Goal: Information Seeking & Learning: Understand process/instructions

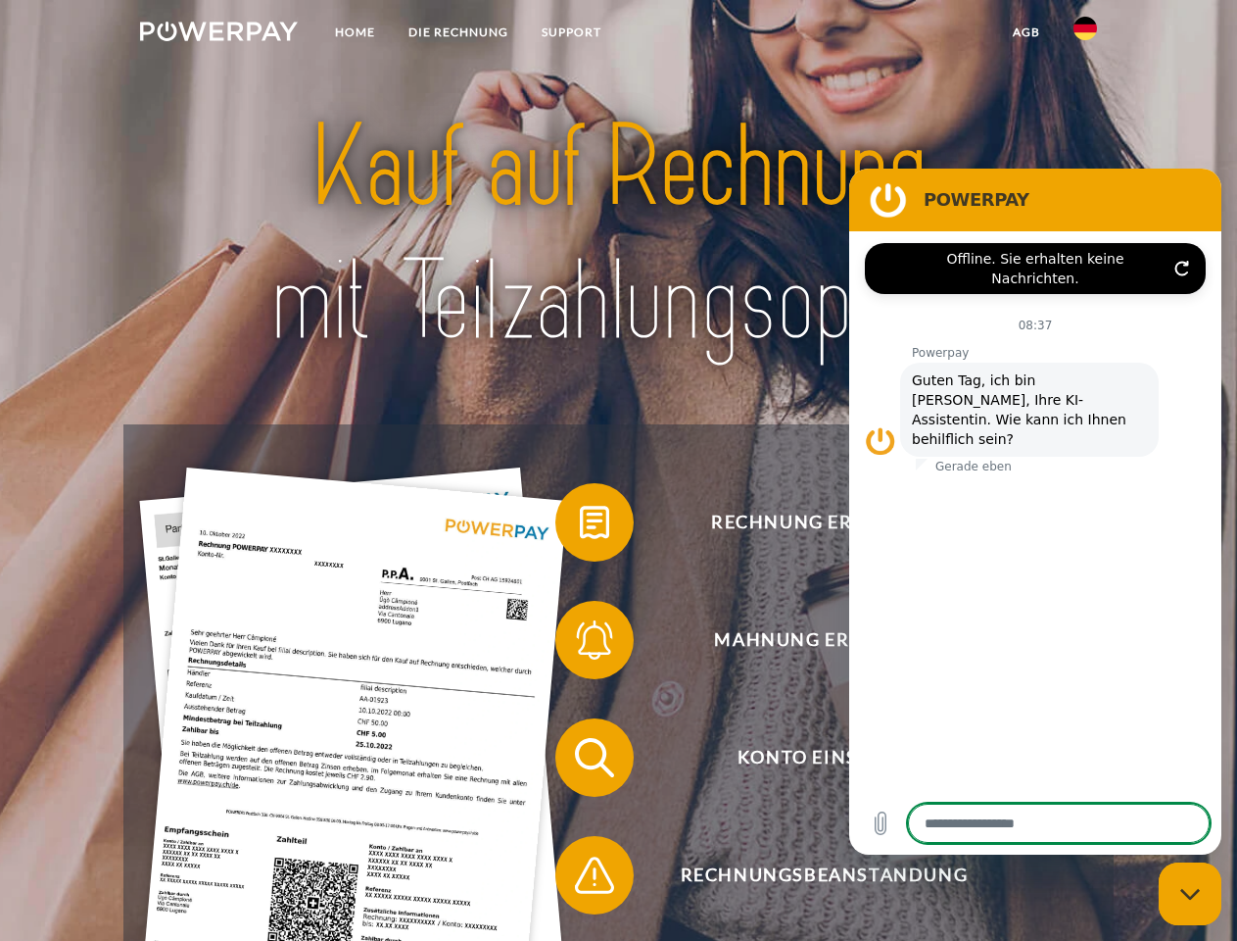
click at [218, 34] on img at bounding box center [219, 32] width 158 height 20
click at [1086, 34] on img at bounding box center [1086, 29] width 24 height 24
click at [1026, 32] on link "agb" at bounding box center [1026, 32] width 61 height 35
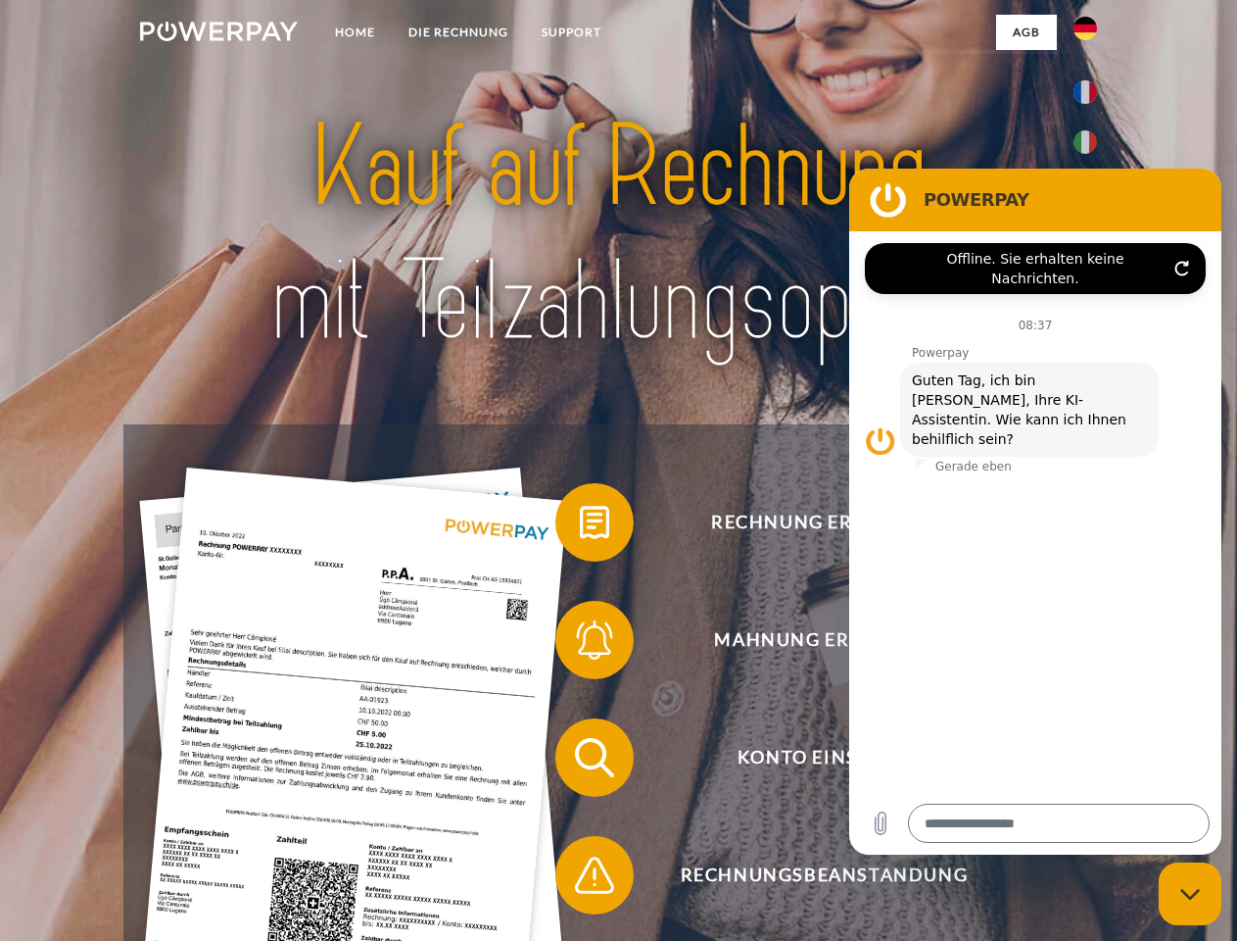
click at [580, 526] on span at bounding box center [565, 522] width 98 height 98
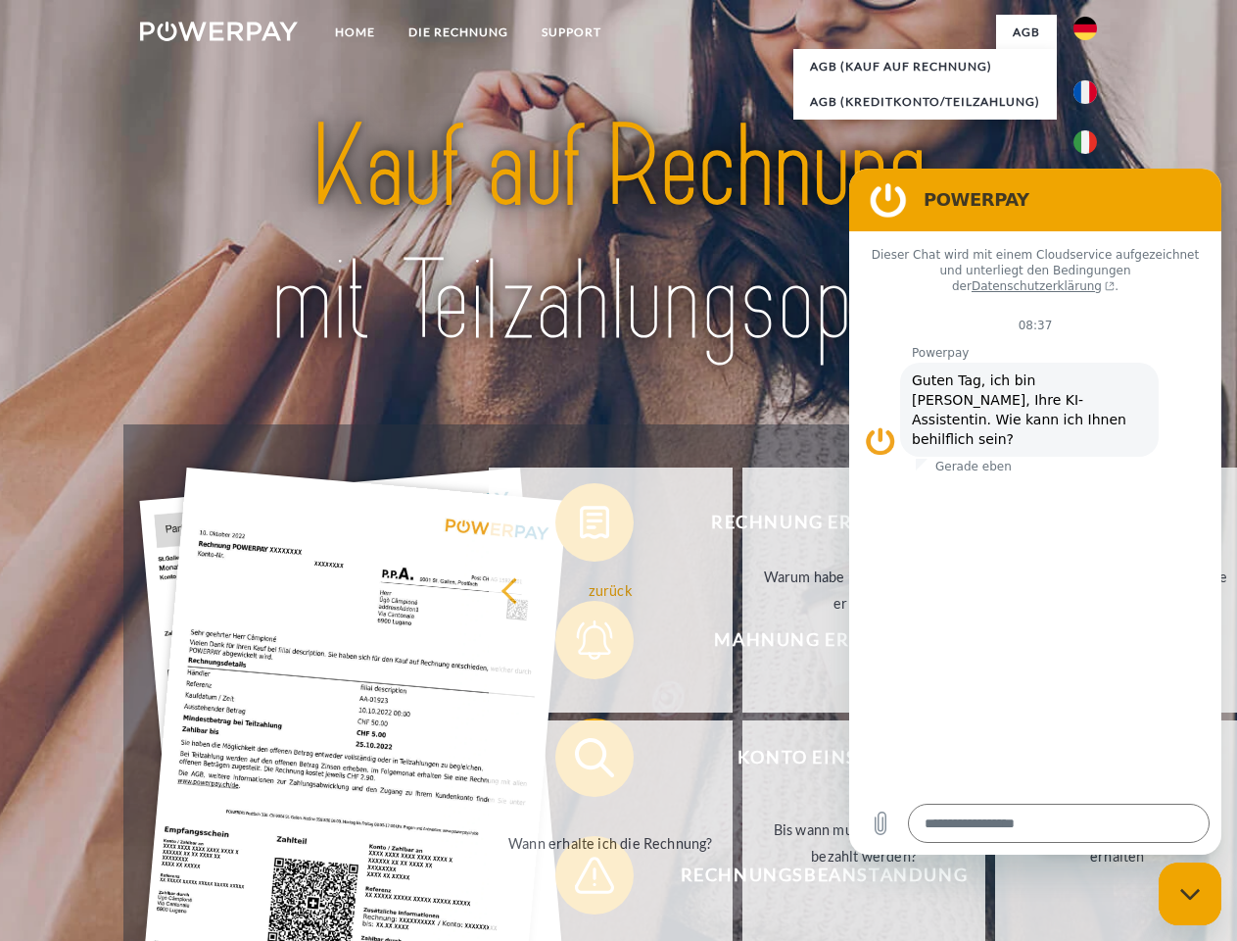
click at [580, 644] on div "zurück Warum habe ich eine Rechnung erhalten? Was habe ich noch offen, ist mein…" at bounding box center [865, 716] width 792 height 506
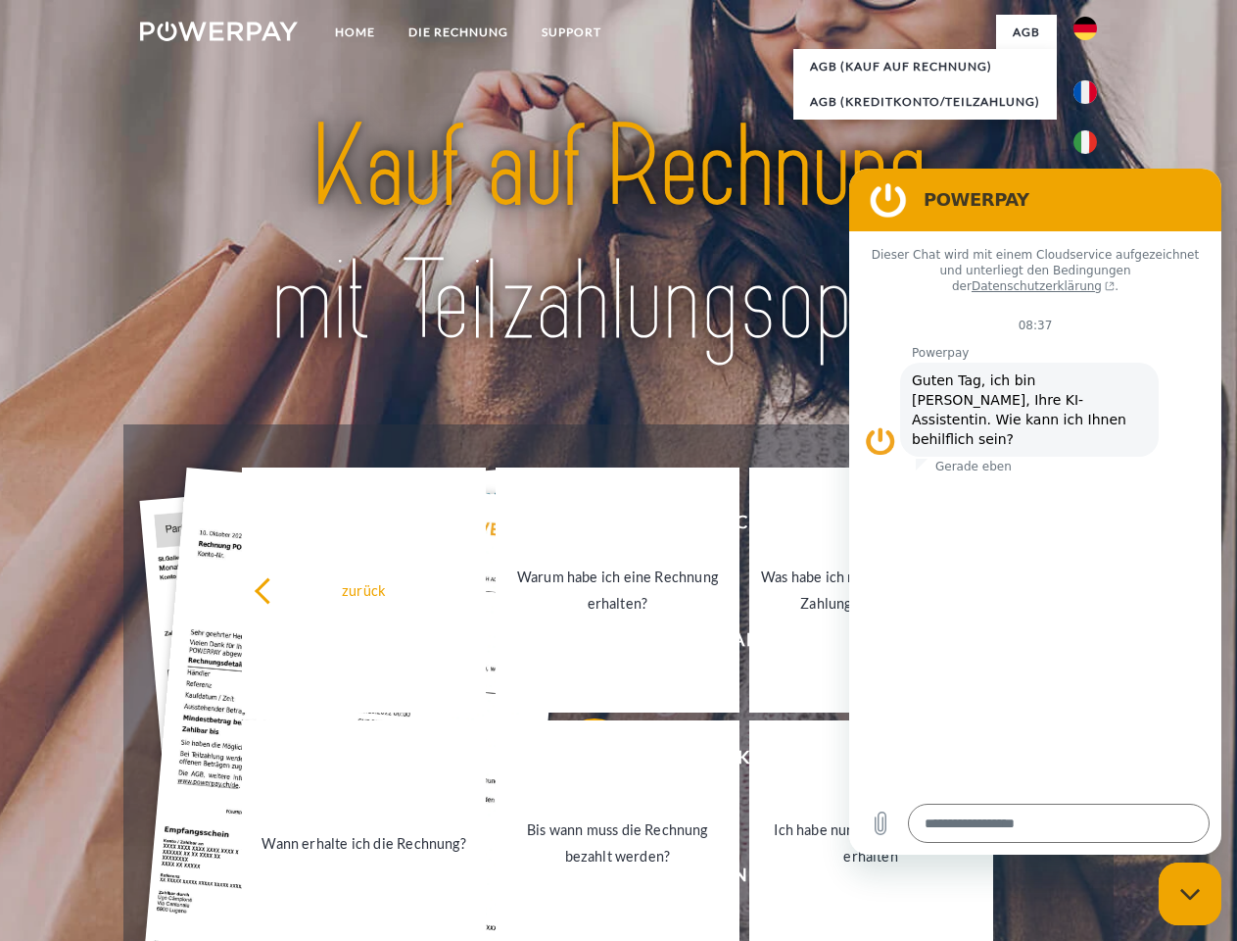
click at [580, 761] on link "Bis wann muss die Rechnung bezahlt werden?" at bounding box center [618, 842] width 244 height 245
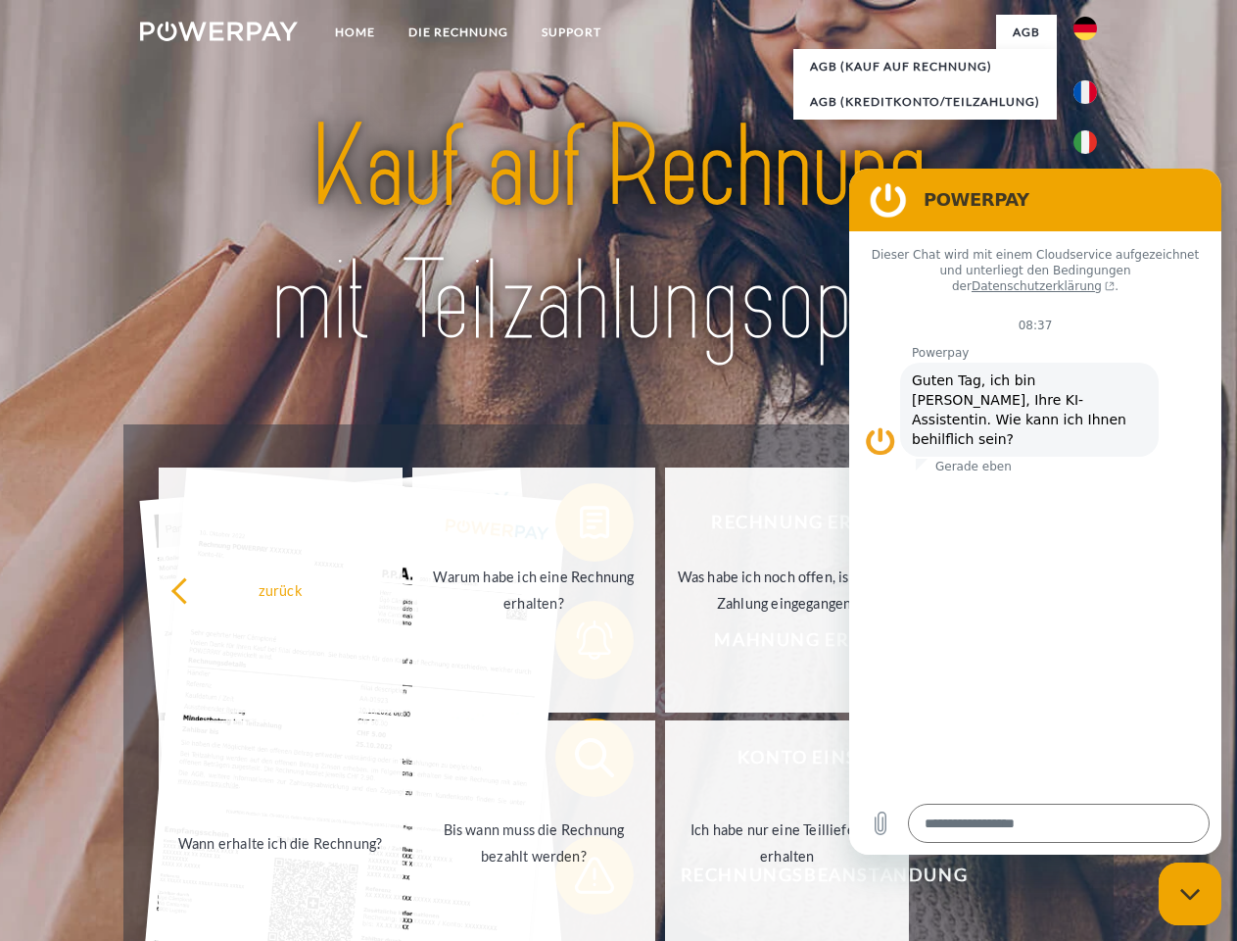
click at [580, 879] on span at bounding box center [565, 875] width 98 height 98
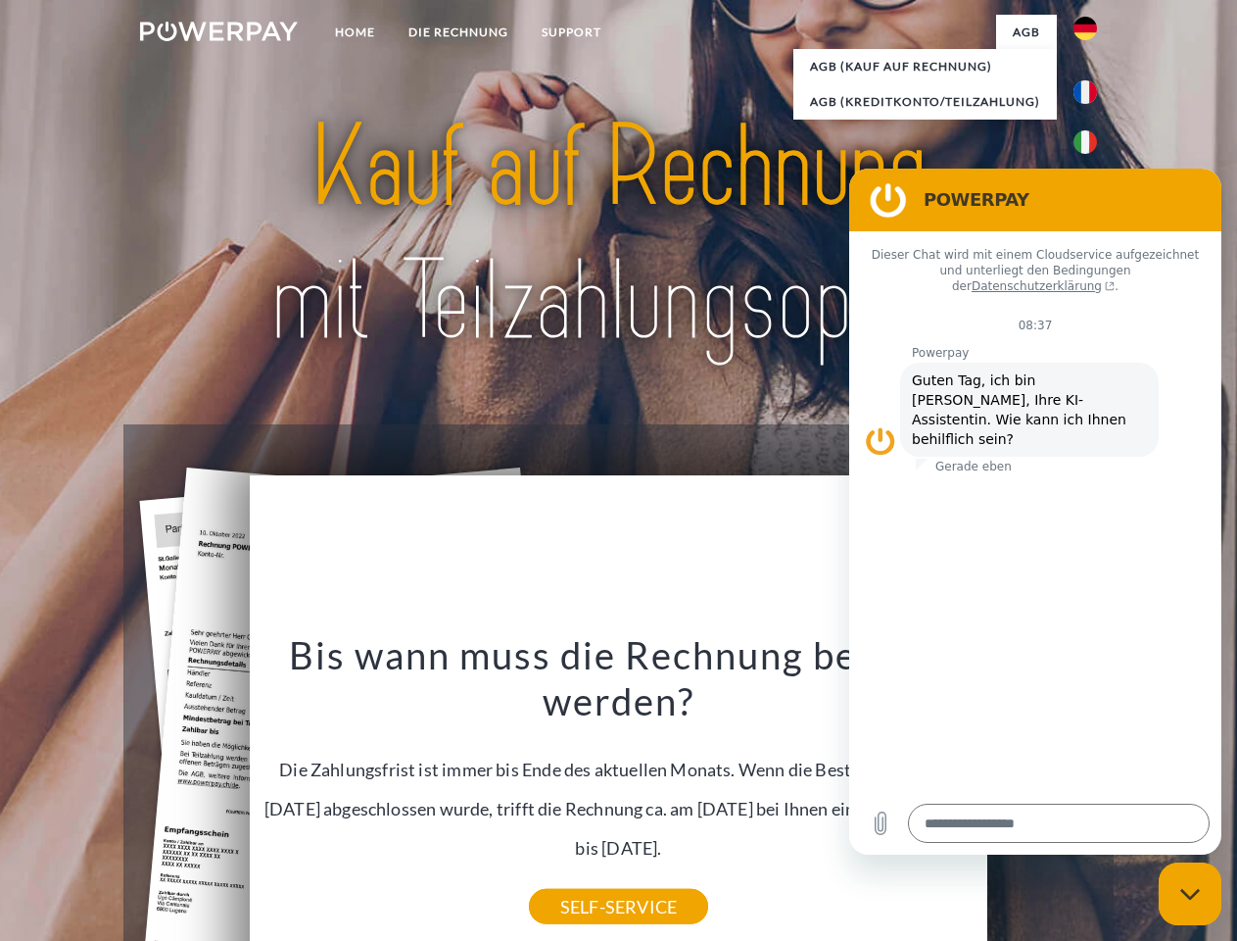
click at [1190, 894] on icon "Messaging-Fenster schließen" at bounding box center [1191, 894] width 21 height 13
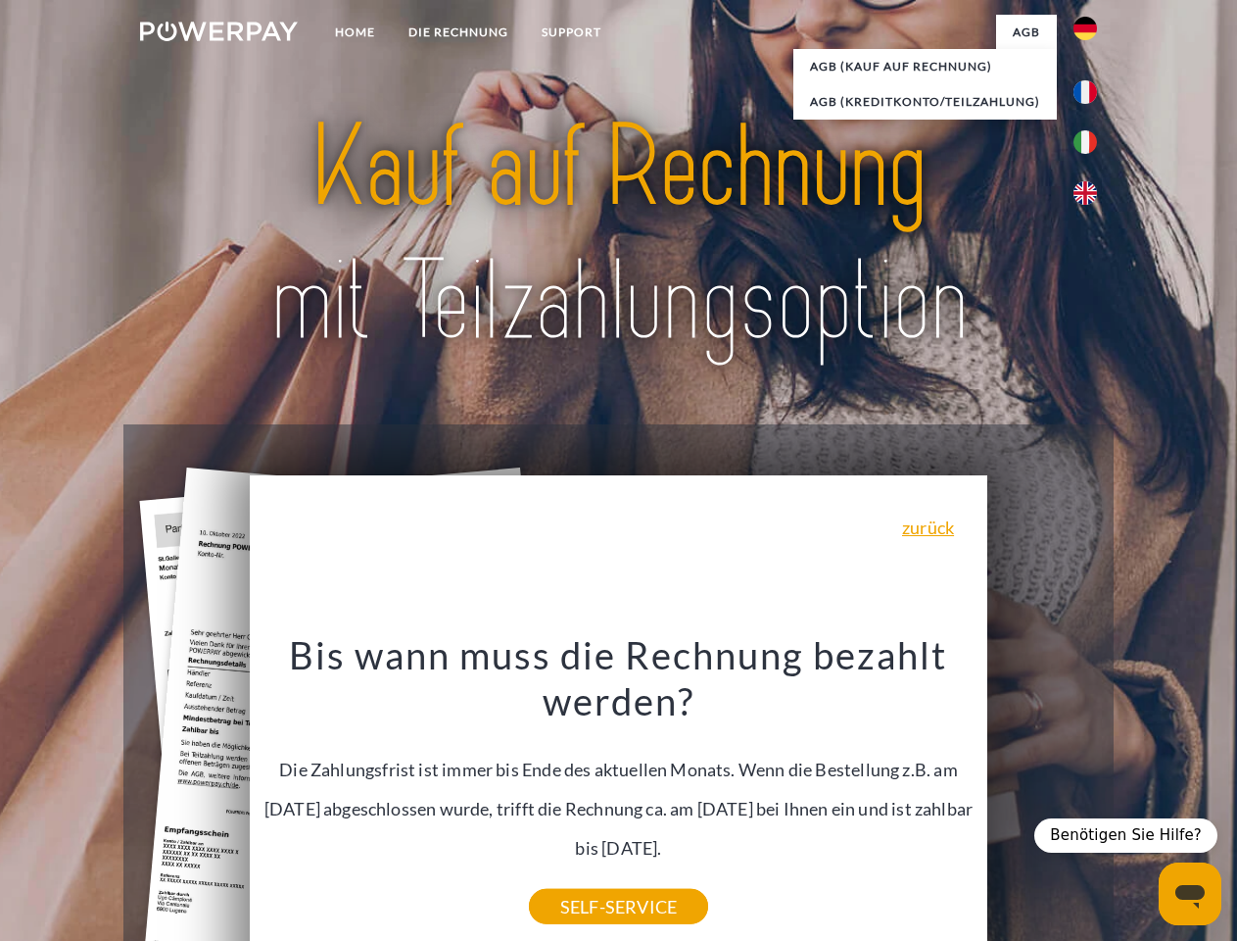
type textarea "*"
